Goal: Task Accomplishment & Management: Complete application form

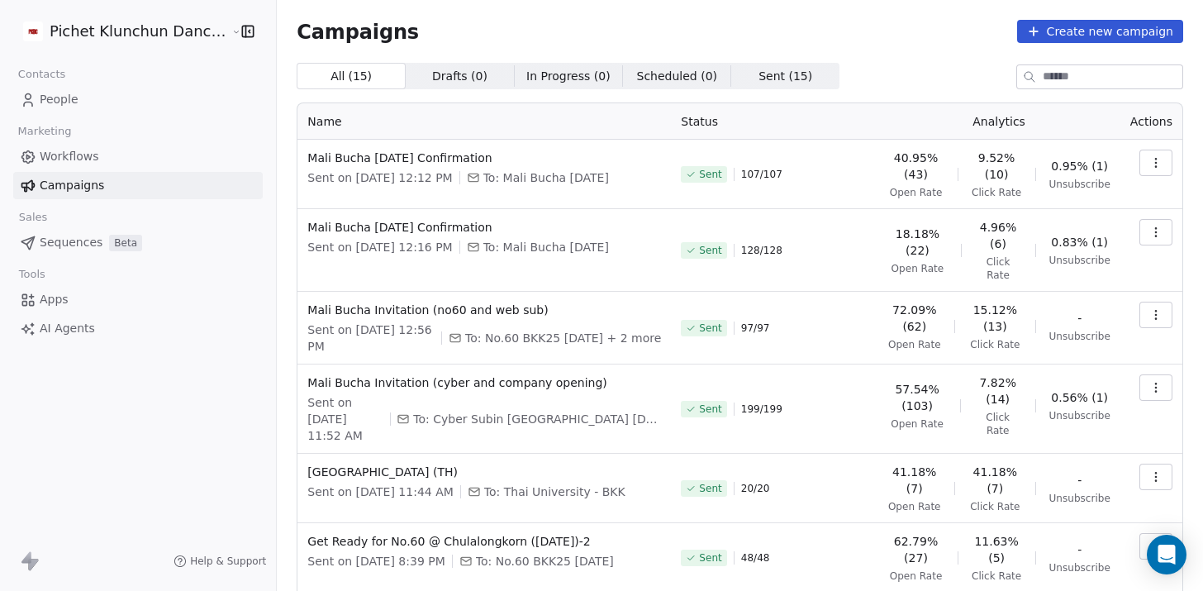
click at [1125, 228] on icon "button" at bounding box center [1155, 232] width 13 height 13
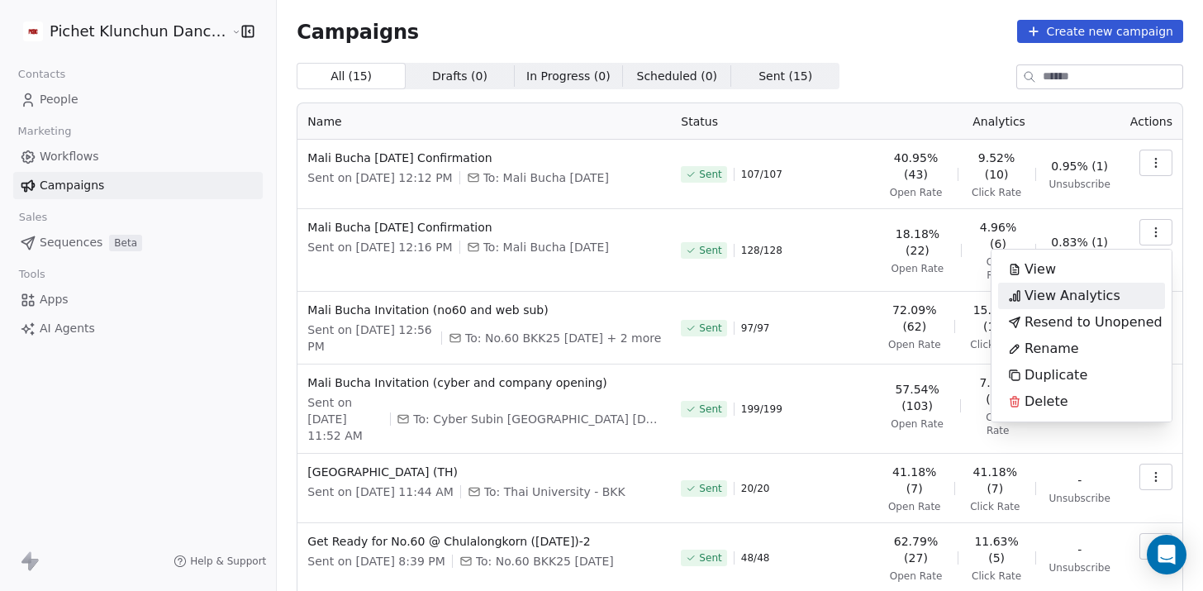
click at [1089, 294] on span "View Analytics" at bounding box center [1072, 296] width 96 height 20
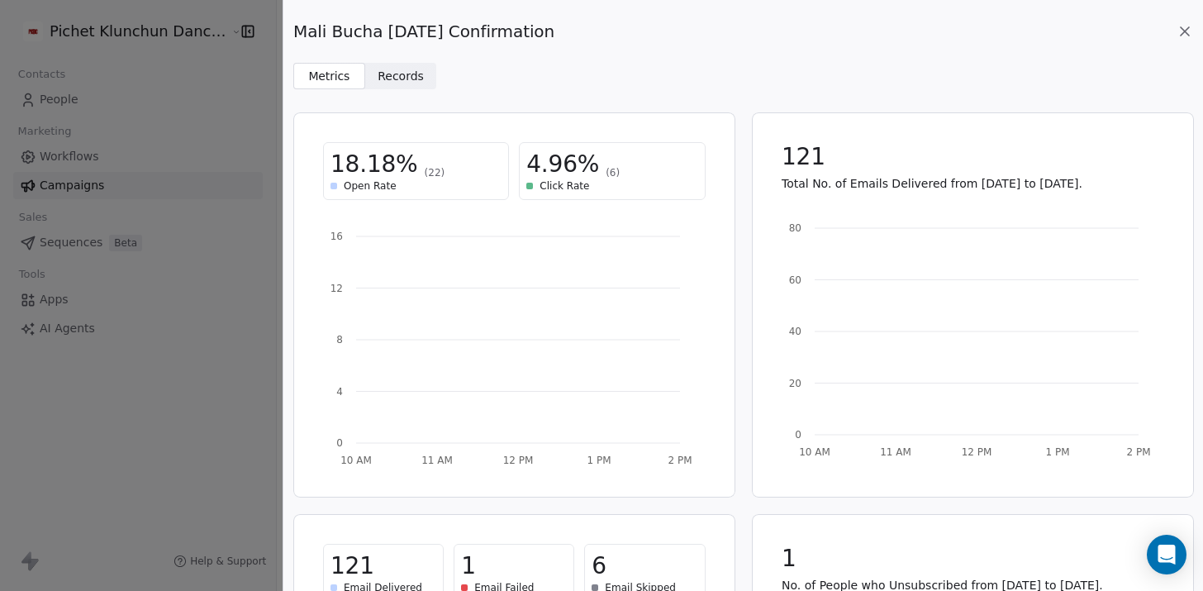
click at [403, 84] on span "Records" at bounding box center [401, 76] width 46 height 17
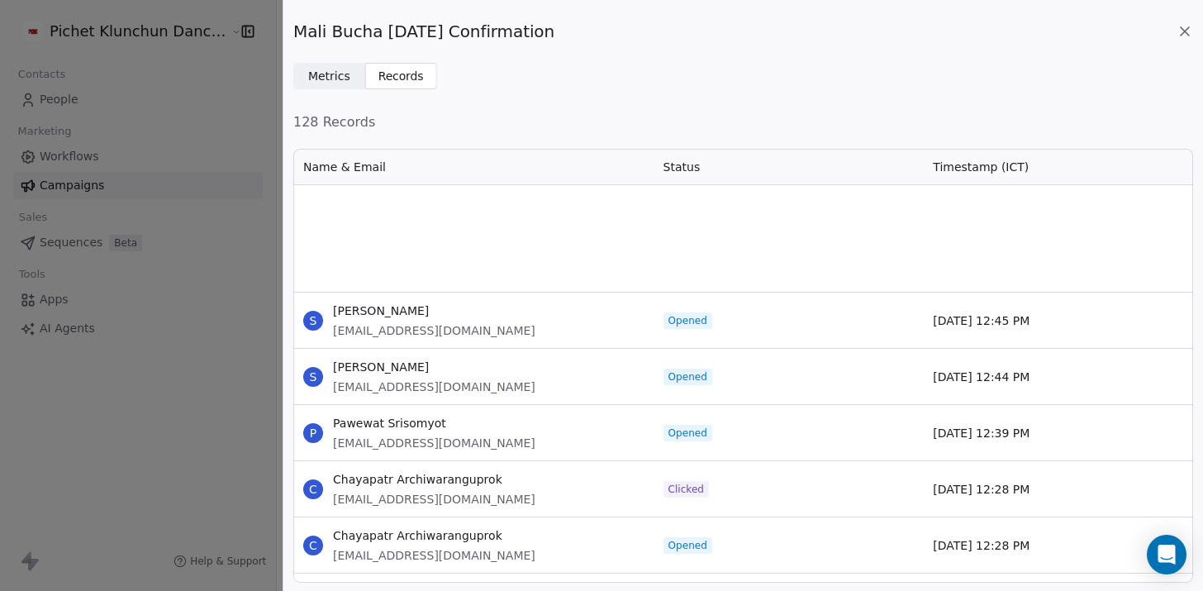
scroll to position [508, 0]
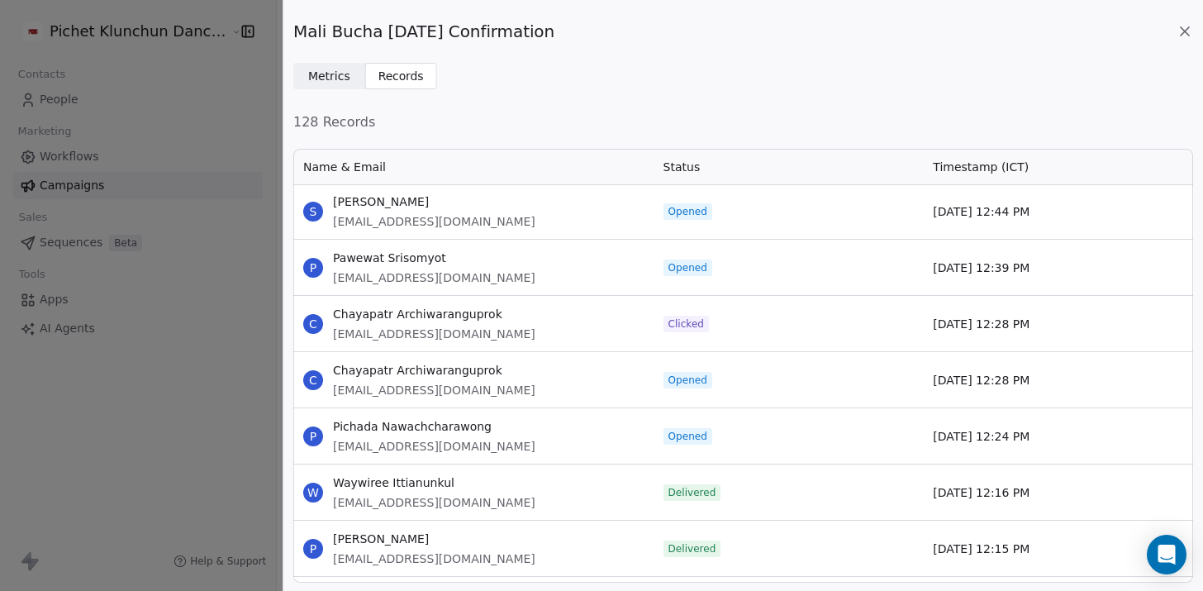
drag, startPoint x: 1185, startPoint y: 29, endPoint x: 1186, endPoint y: 12, distance: 16.5
click at [1125, 29] on icon at bounding box center [1185, 31] width 8 height 8
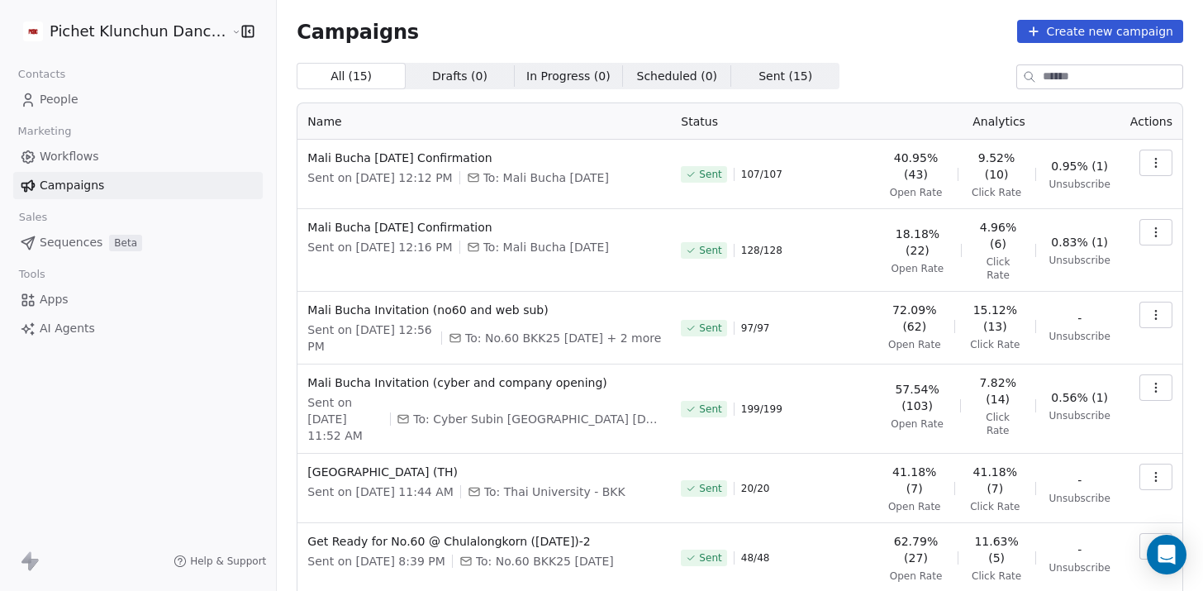
click at [87, 107] on link "People" at bounding box center [137, 99] width 249 height 27
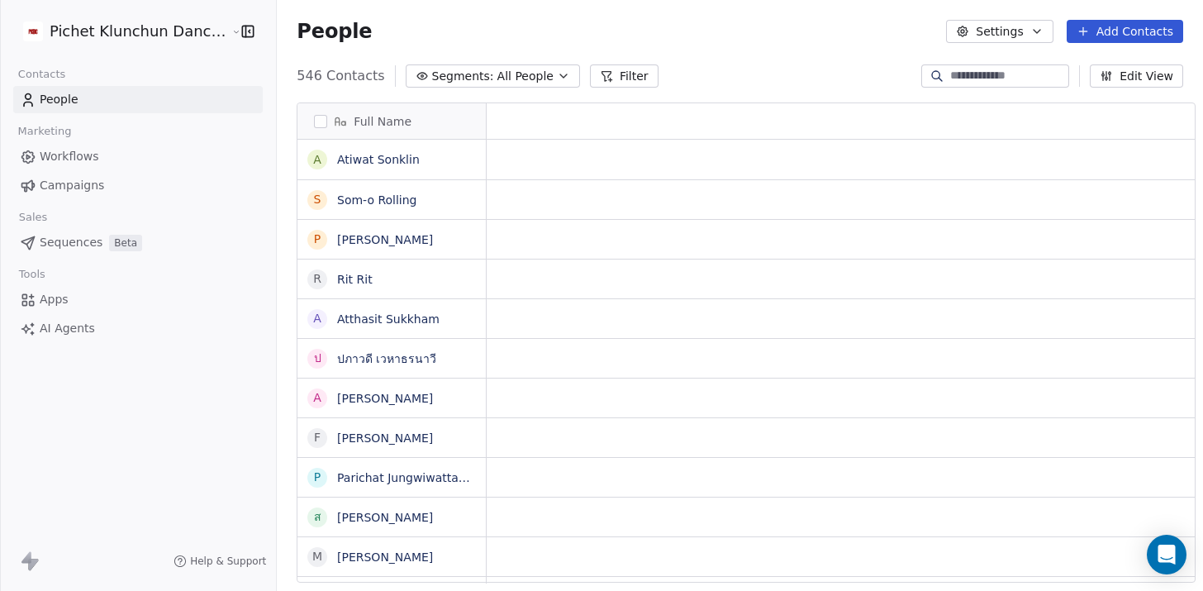
scroll to position [1, 1]
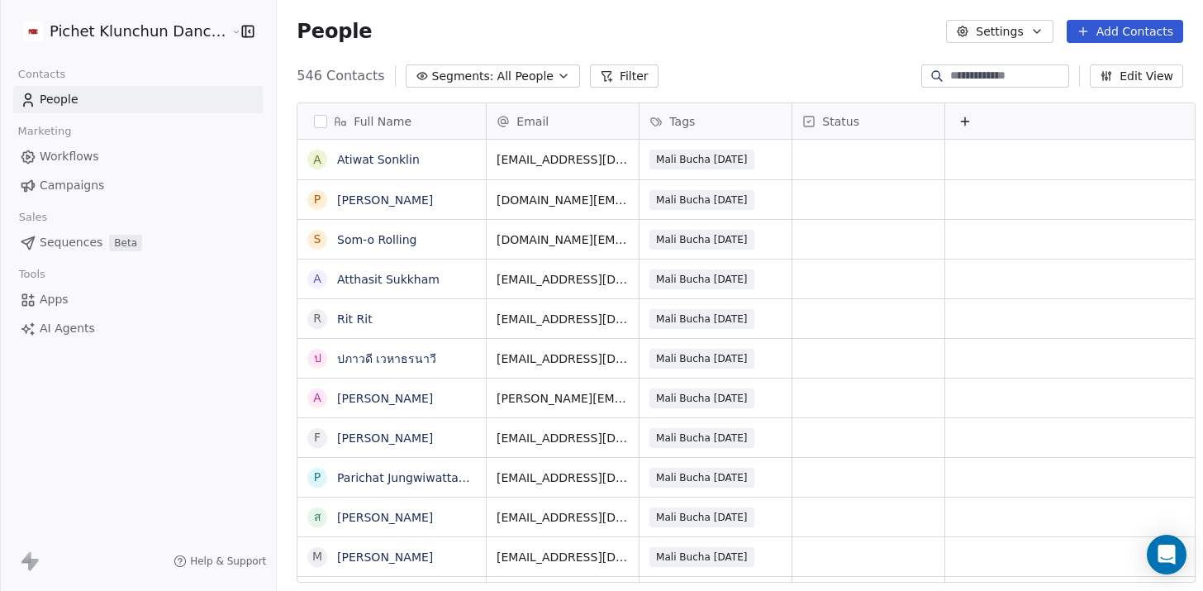
click at [1112, 31] on button "Add Contacts" at bounding box center [1125, 31] width 116 height 23
click at [1111, 74] on span "Create new contact" at bounding box center [1129, 67] width 113 height 17
click at [530, 155] on html "Pichet Klunchun Dance Company Contacts People Marketing Workflows Campaigns Sal…" at bounding box center [601, 295] width 1203 height 591
click at [1125, 26] on button "Add Contacts" at bounding box center [1125, 31] width 116 height 23
click at [1090, 72] on span "Create new contact" at bounding box center [1129, 67] width 113 height 17
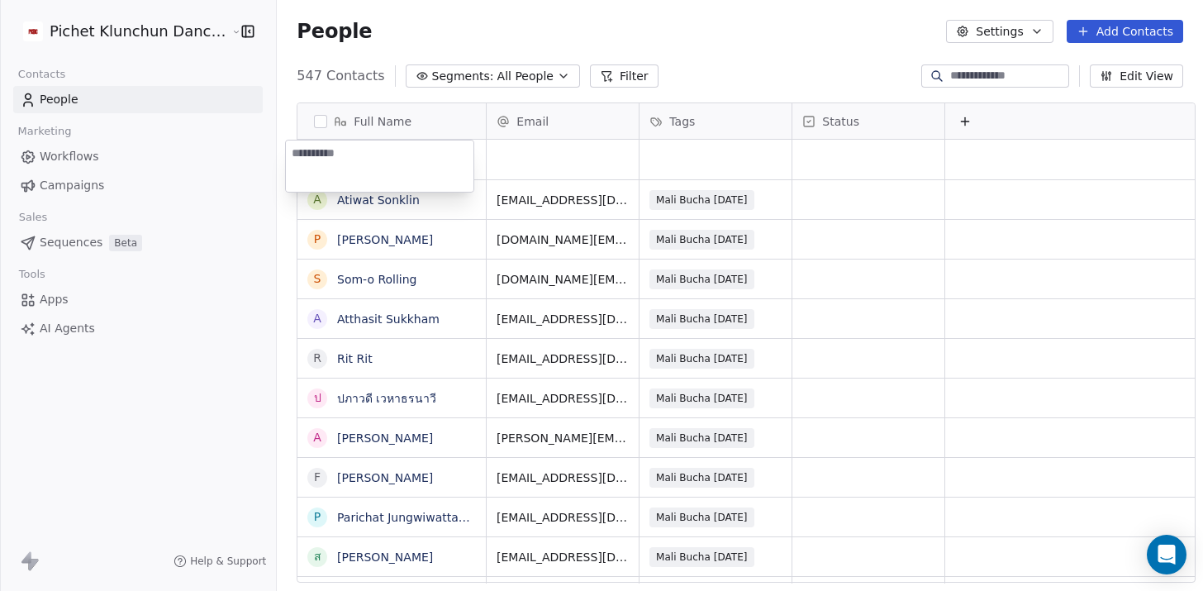
paste textarea "**********"
type textarea "**********"
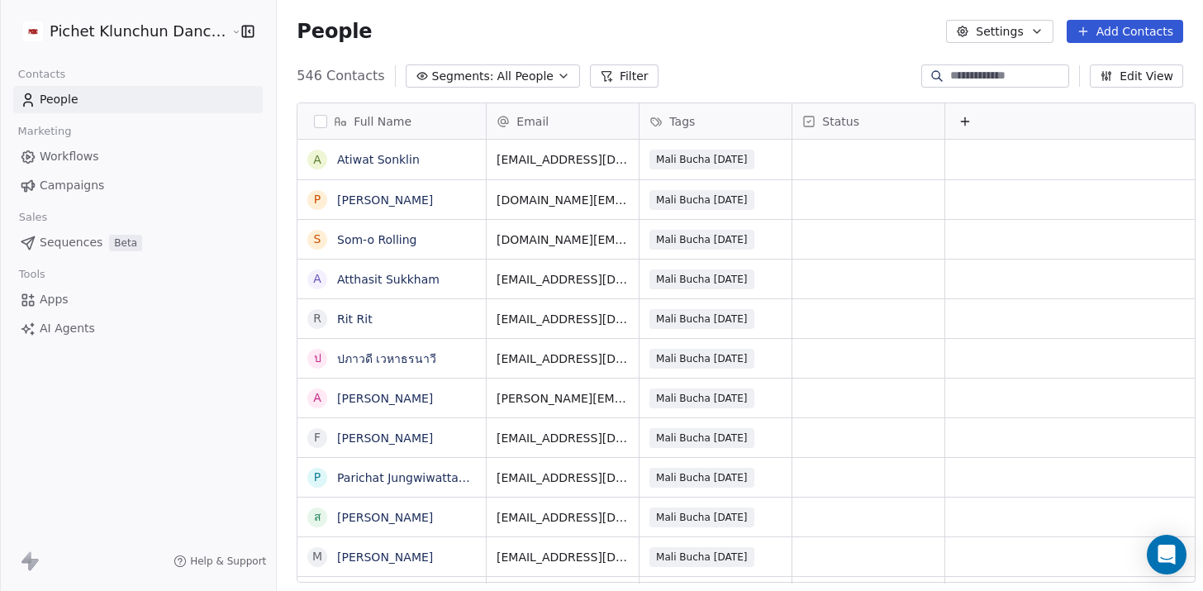
click at [1125, 19] on html "Pichet Klunchun Dance Company Contacts People Marketing Workflows Campaigns Sal…" at bounding box center [601, 295] width 1203 height 591
click at [1125, 28] on button "Add Contacts" at bounding box center [1125, 31] width 116 height 23
click at [1119, 60] on span "Create new contact" at bounding box center [1129, 67] width 113 height 17
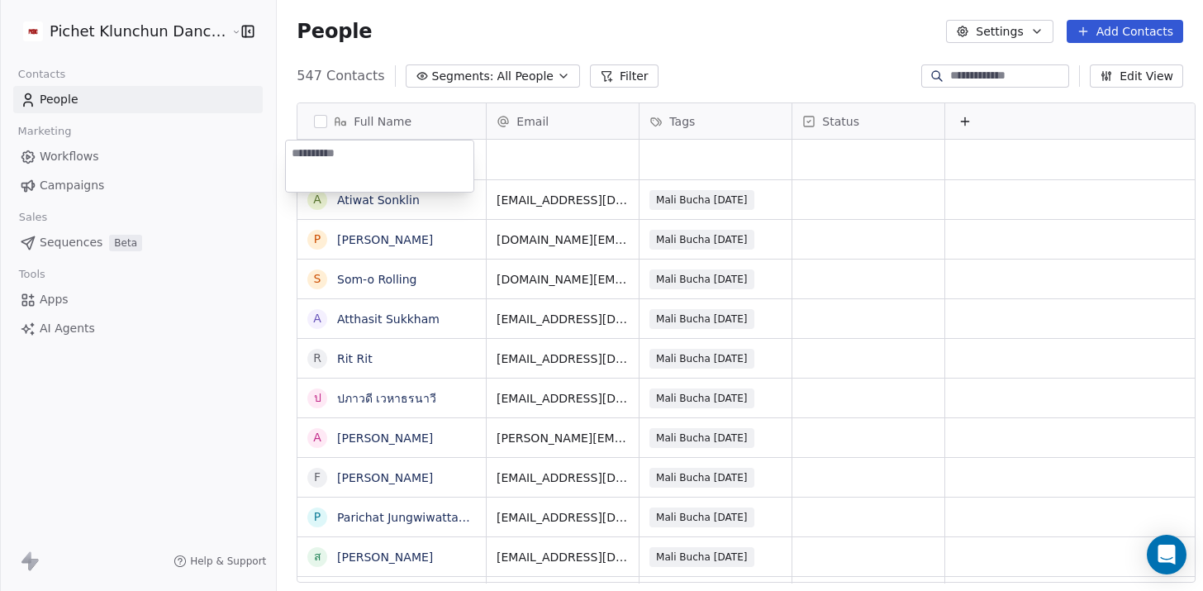
type textarea "**********"
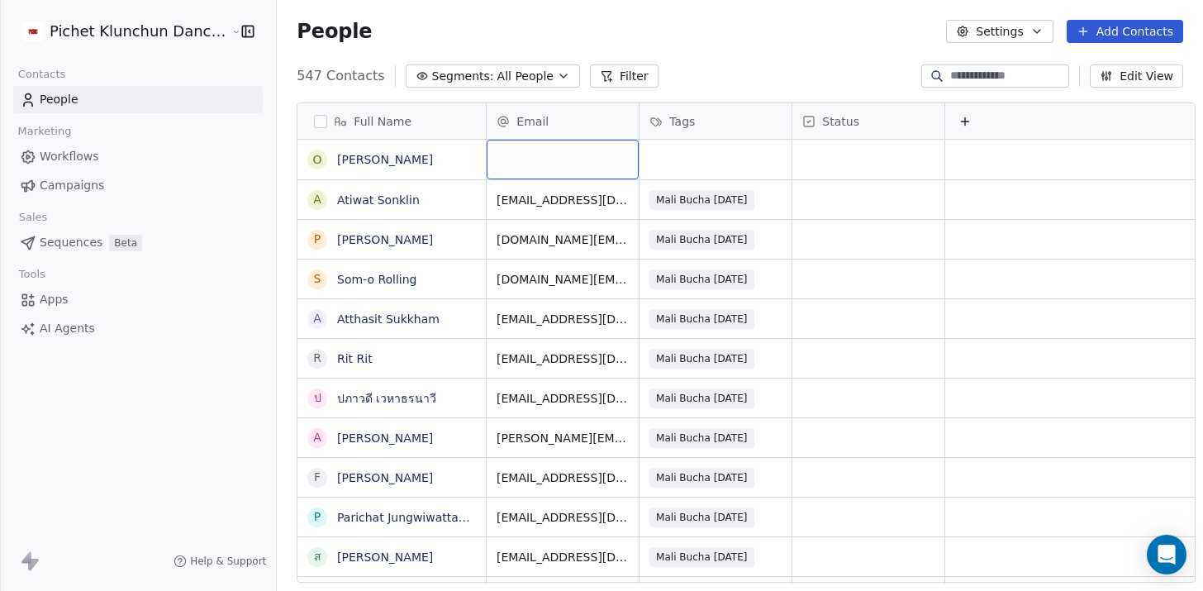
click at [568, 154] on div "grid" at bounding box center [563, 160] width 152 height 40
type input "**********"
click at [668, 154] on html "Pichet Klunchun Dance Company Contacts People Marketing Workflows Campaigns Sal…" at bounding box center [601, 295] width 1203 height 591
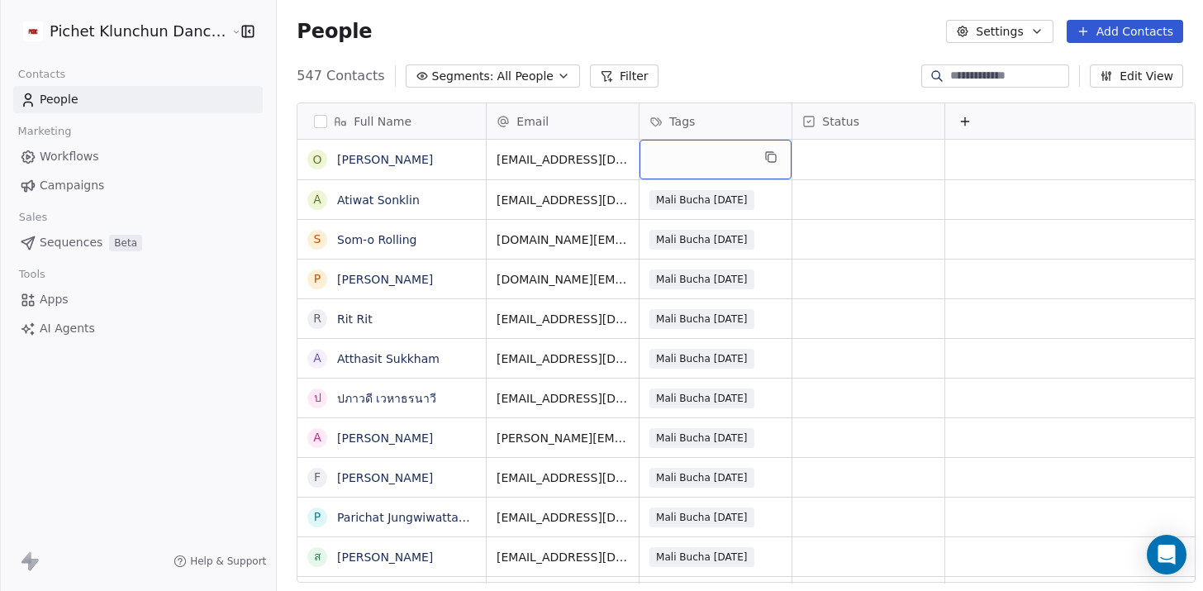
click at [660, 155] on div "grid" at bounding box center [715, 160] width 152 height 40
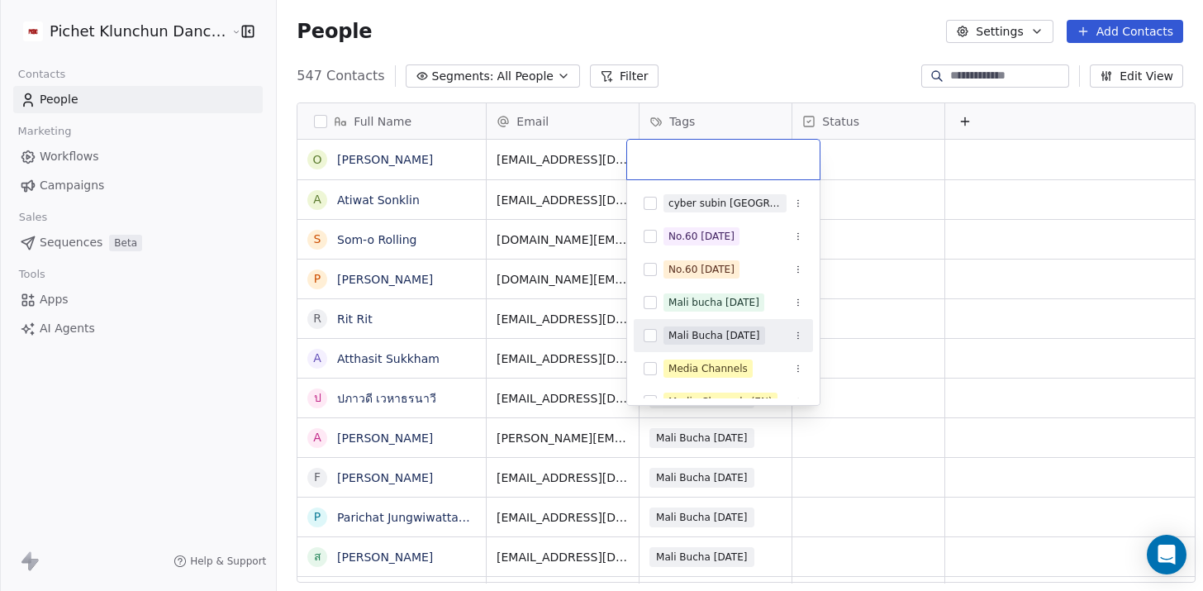
click at [717, 322] on div "Mali Bucha [DATE]" at bounding box center [723, 335] width 179 height 26
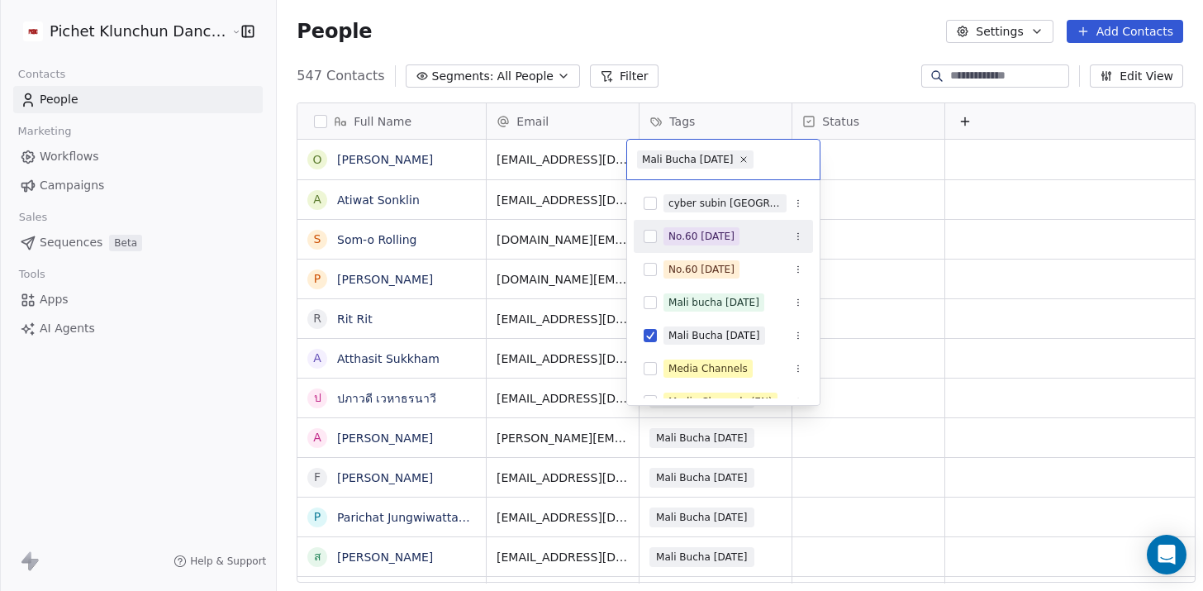
click at [841, 32] on html "Pichet Klunchun Dance Company Contacts People Marketing Workflows Campaigns Sal…" at bounding box center [601, 295] width 1203 height 591
